Goal: Task Accomplishment & Management: Complete application form

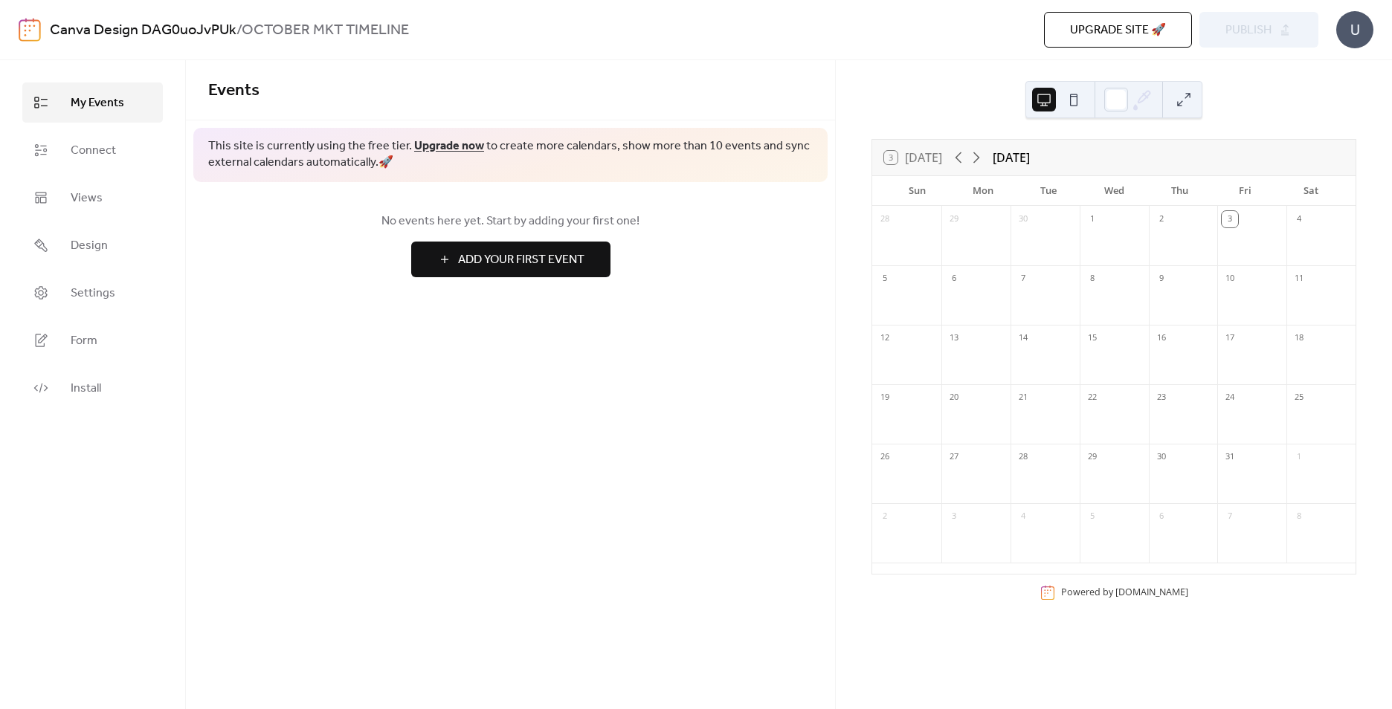
click at [572, 259] on span "Add Your First Event" at bounding box center [521, 260] width 126 height 18
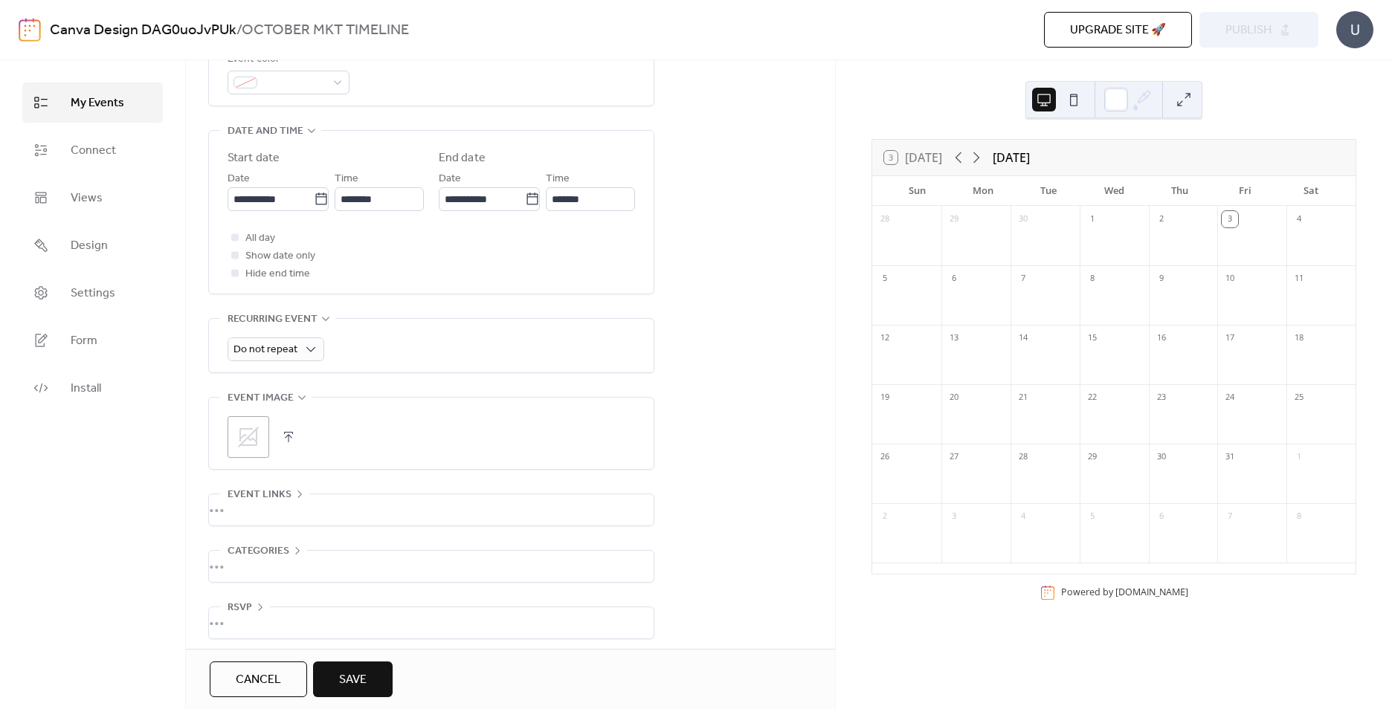
scroll to position [446, 0]
type input "**********"
click at [358, 679] on span "Save" at bounding box center [353, 680] width 28 height 18
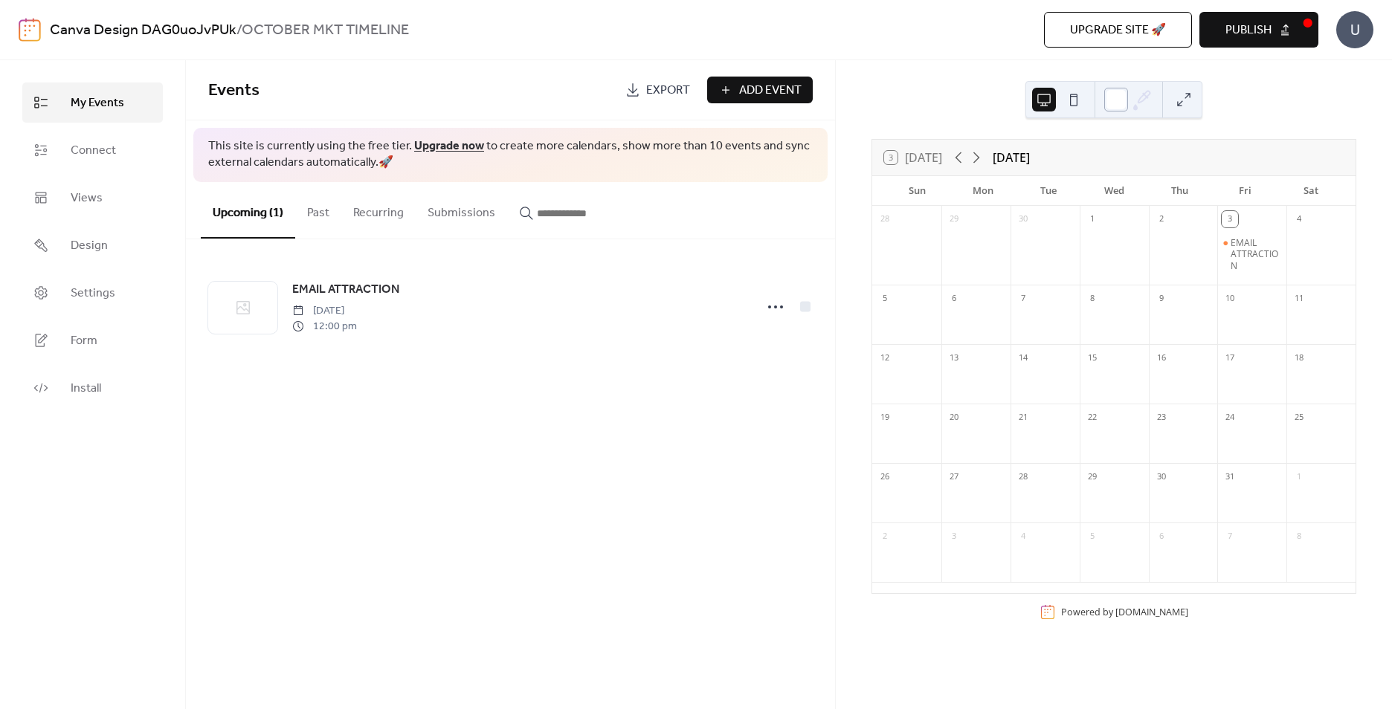
click at [1112, 103] on div at bounding box center [1116, 100] width 24 height 24
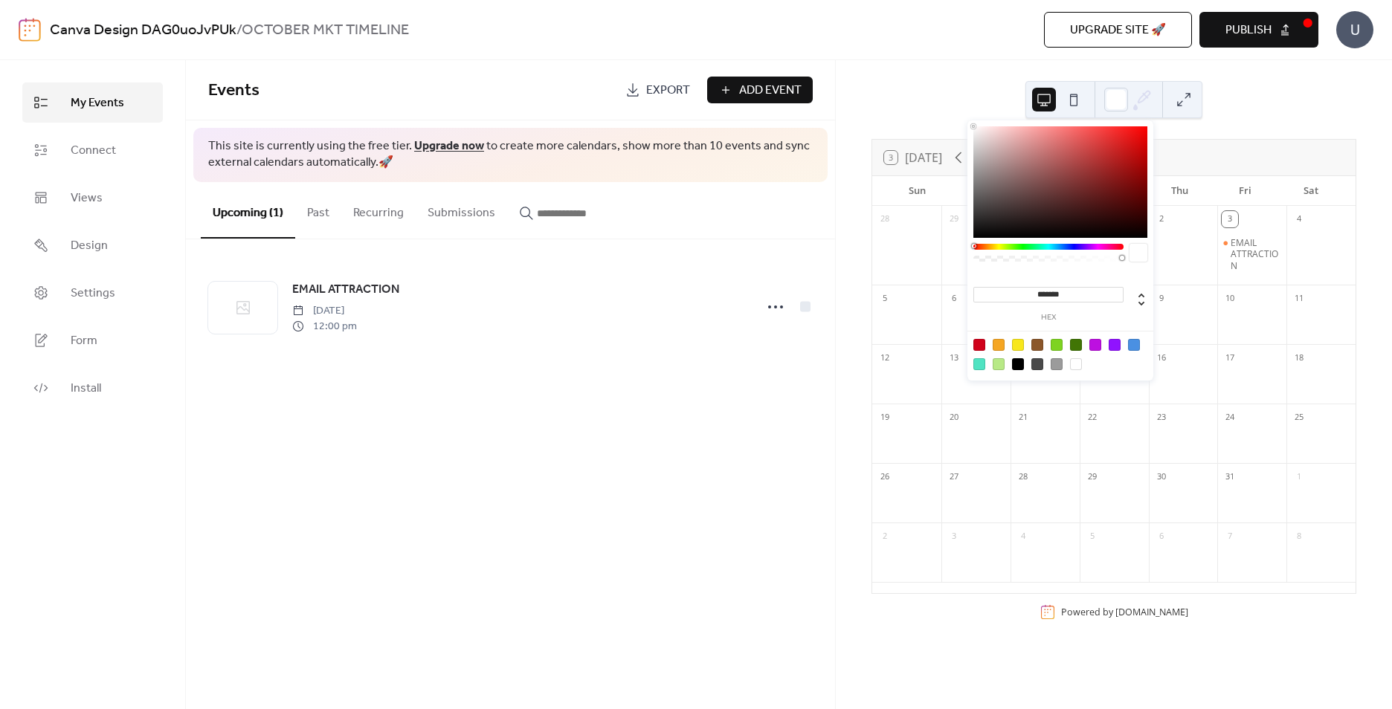
click at [998, 344] on div at bounding box center [999, 345] width 12 height 12
type input "*******"
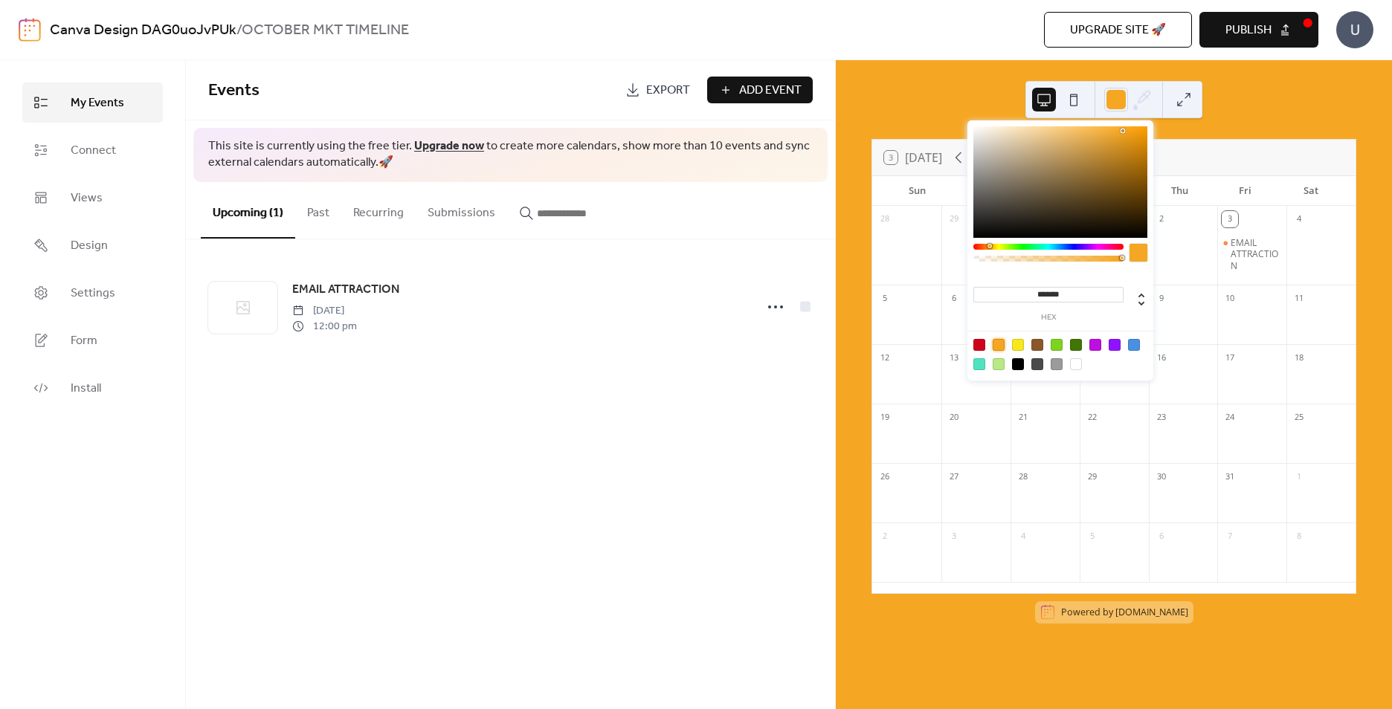
click at [1217, 249] on div "EMAIL ATTRACTION" at bounding box center [1251, 254] width 69 height 35
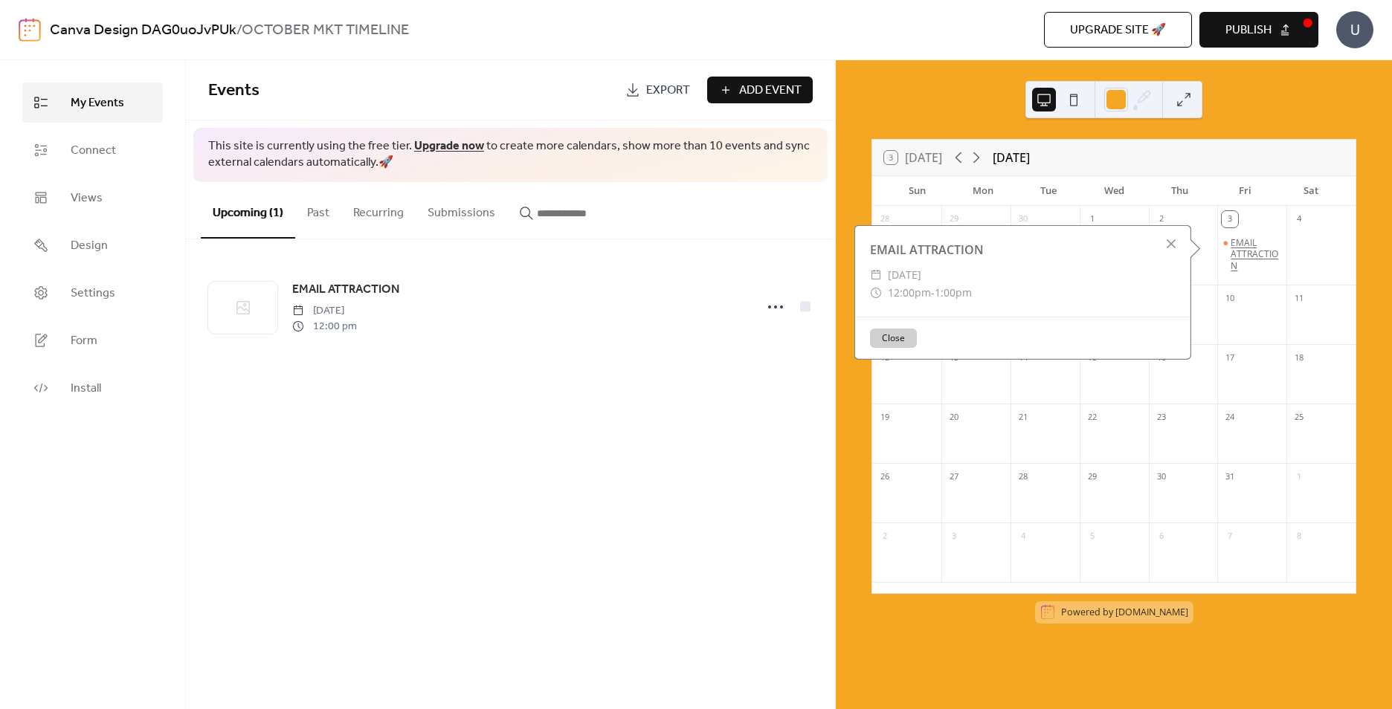
drag, startPoint x: 1248, startPoint y: 234, endPoint x: 1246, endPoint y: 242, distance: 7.6
click at [1247, 235] on div "EMAIL ATTRACTION" at bounding box center [1251, 255] width 69 height 51
click at [1236, 255] on div "EMAIL ATTRACTION" at bounding box center [1256, 254] width 50 height 35
click at [899, 341] on button "Close" at bounding box center [893, 344] width 47 height 19
click at [1258, 225] on div "3" at bounding box center [1251, 218] width 69 height 24
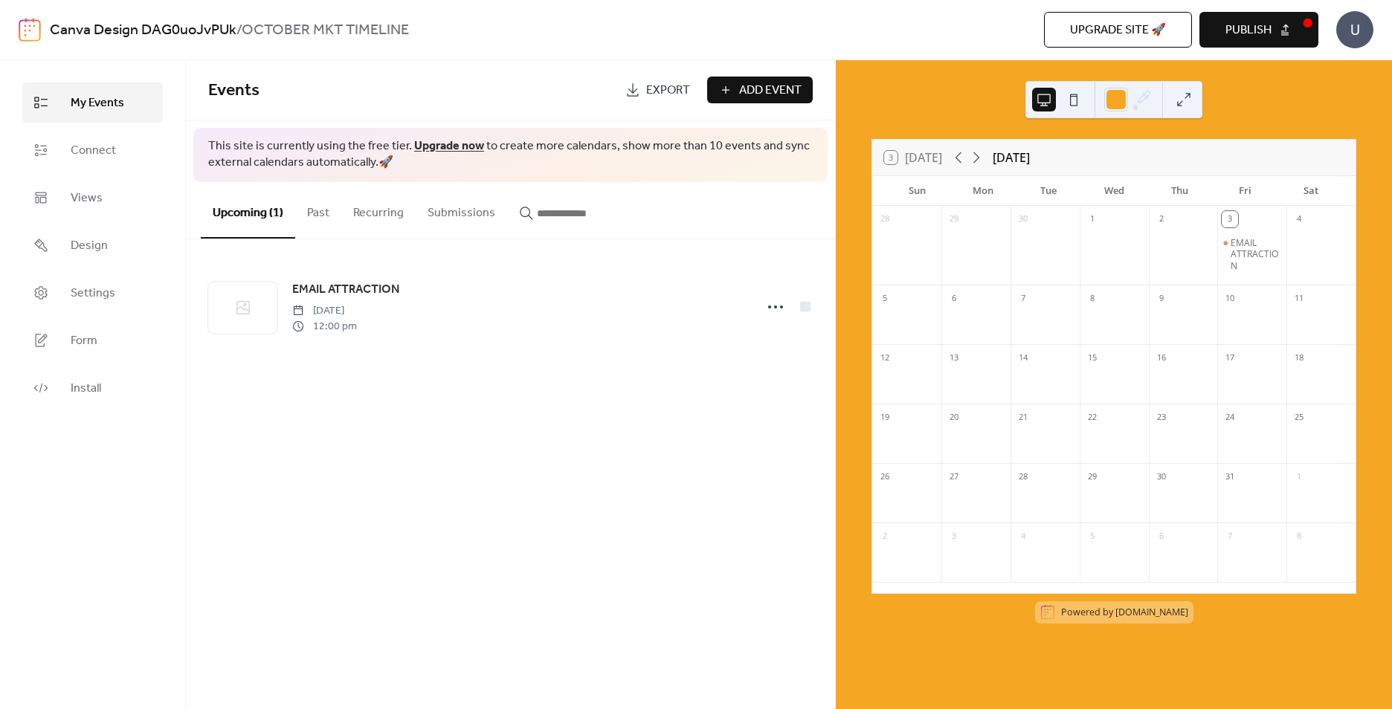
click at [1258, 225] on div "3" at bounding box center [1251, 218] width 69 height 24
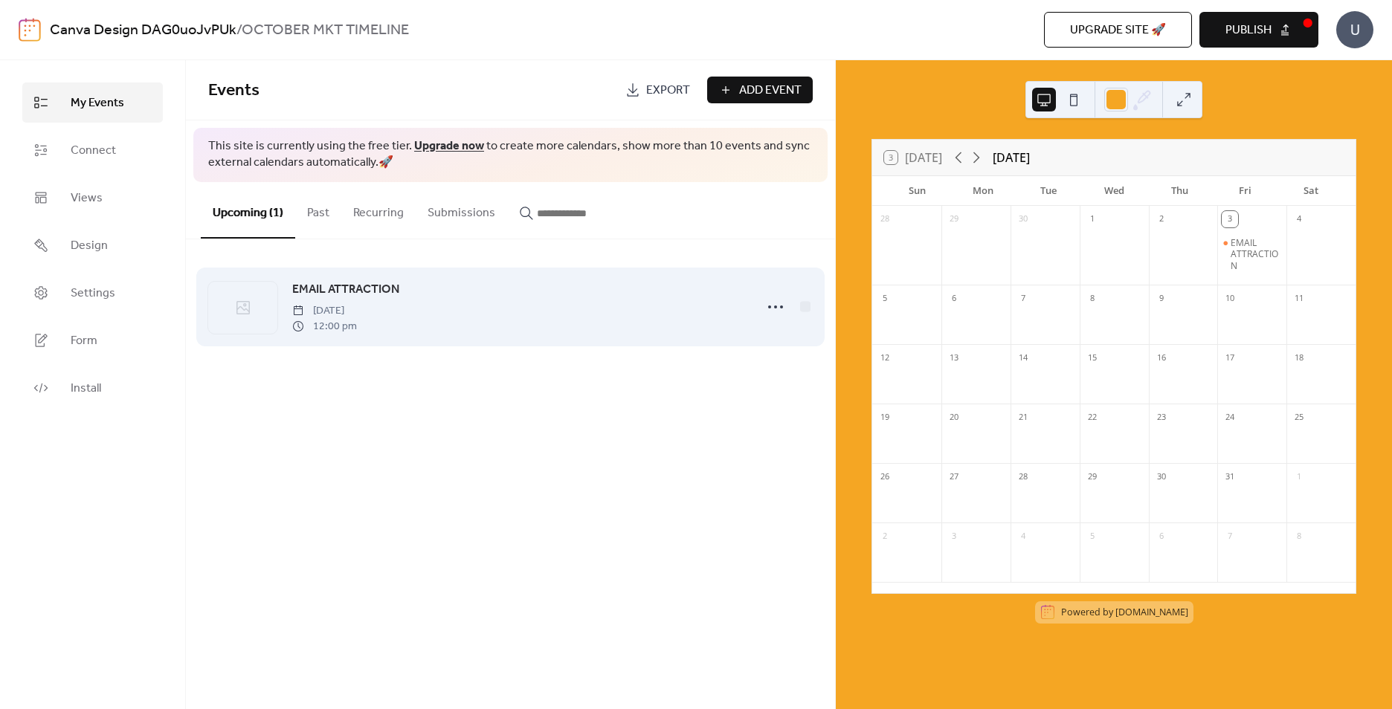
click at [561, 340] on div "EMAIL ATTRACTION [DATE] 12:00 pm" at bounding box center [510, 307] width 605 height 91
click at [769, 306] on icon at bounding box center [776, 307] width 24 height 24
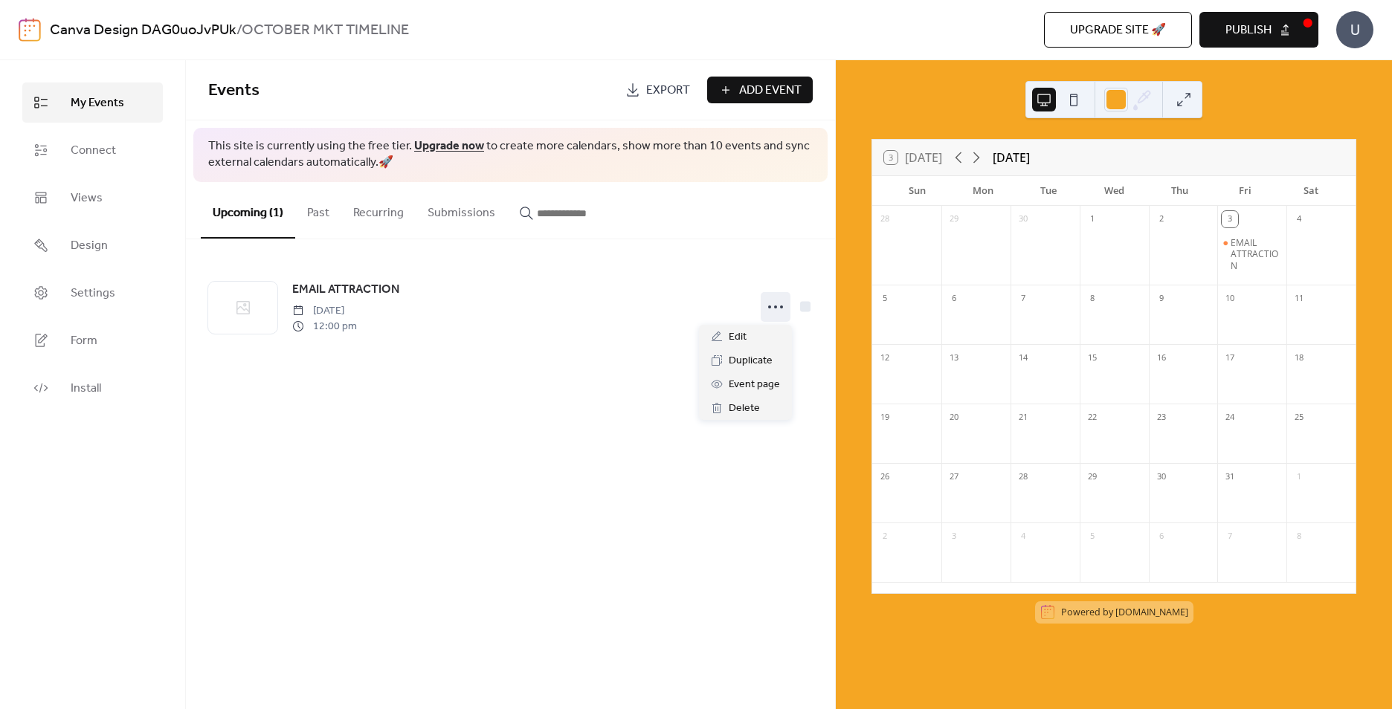
click at [702, 482] on div "Events Export Add Event This site is currently using the free tier. Upgrade now…" at bounding box center [510, 384] width 649 height 649
click at [1256, 36] on span "Publish" at bounding box center [1248, 31] width 46 height 18
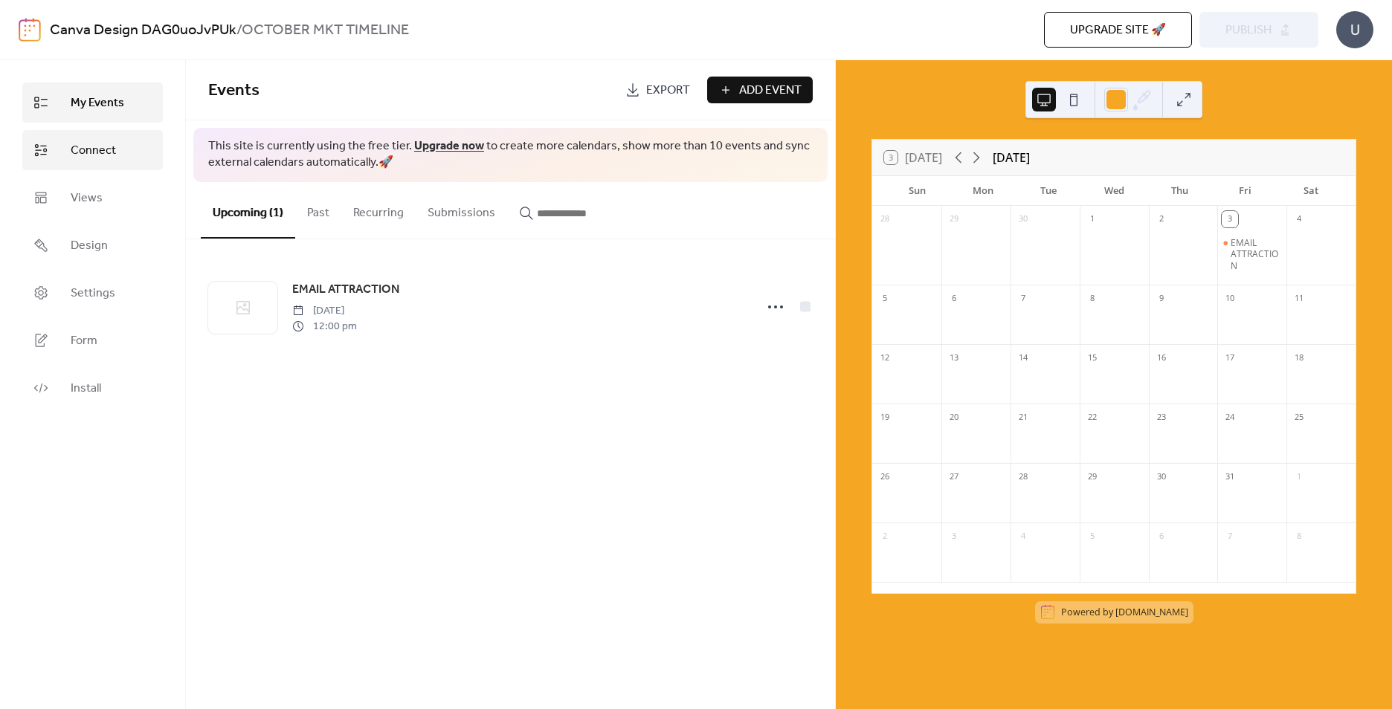
click at [115, 148] on link "Connect" at bounding box center [92, 150] width 141 height 40
